Goal: Find contact information: Find contact information

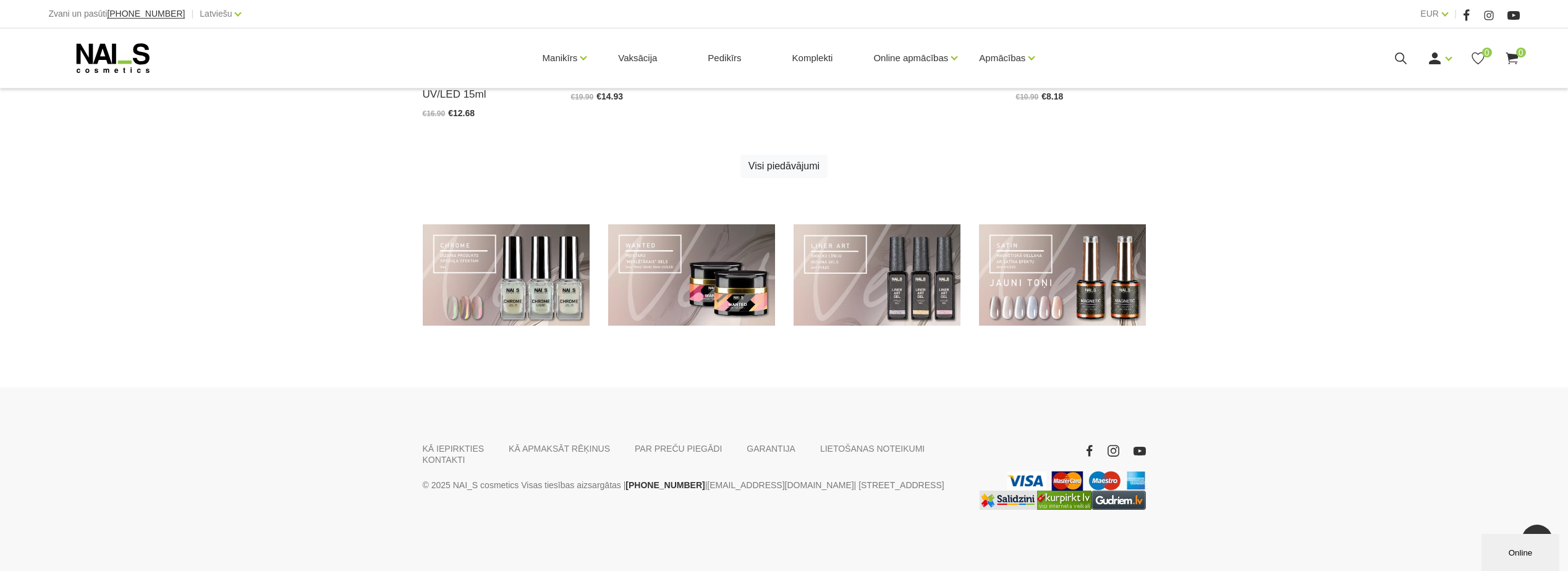
scroll to position [886, 0]
click at [465, 454] on link "KONTAKTI" at bounding box center [444, 459] width 43 height 11
